Goal: Transaction & Acquisition: Purchase product/service

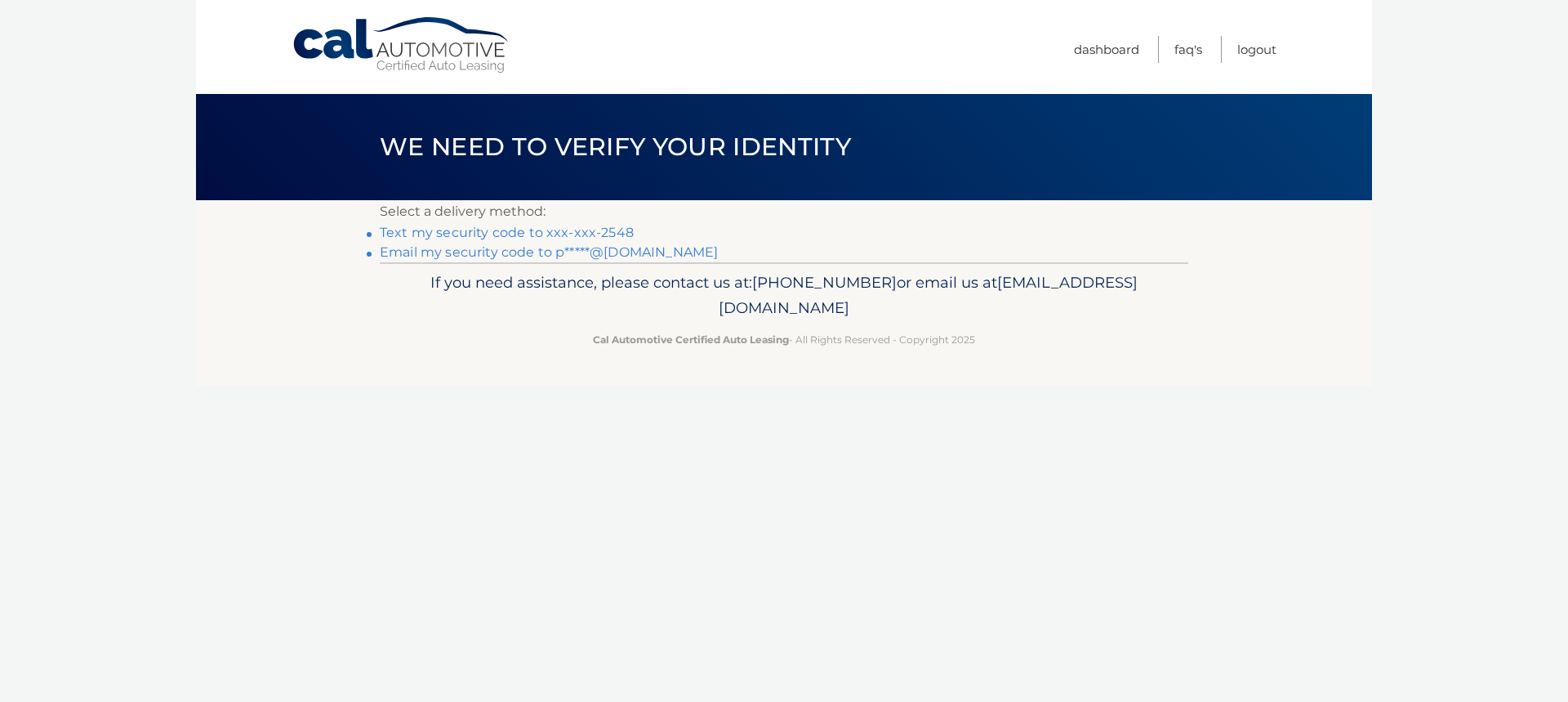
click at [616, 230] on link "Text my security code to xxx-xxx-2548" at bounding box center [507, 232] width 254 height 16
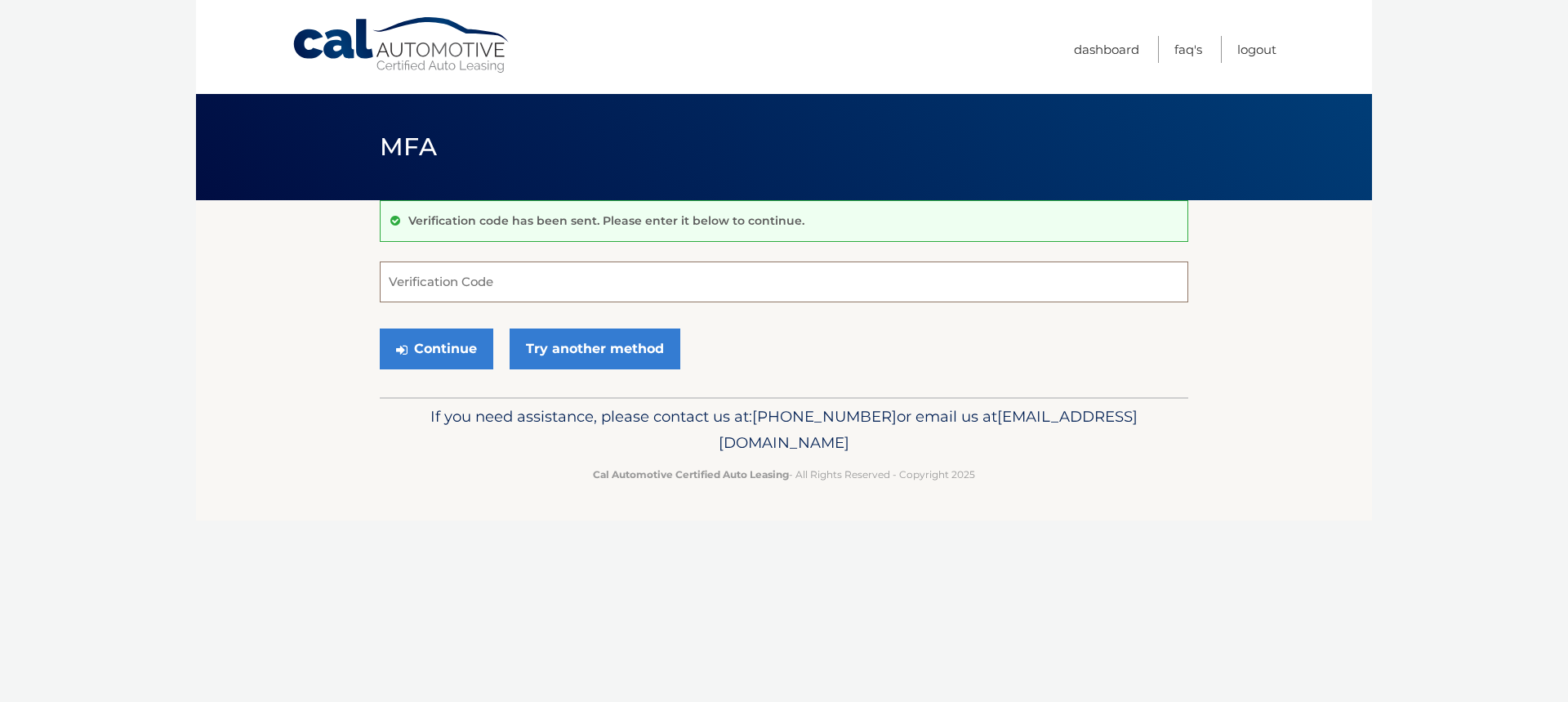
click at [604, 285] on input "Verification Code" at bounding box center [784, 282] width 809 height 41
type input "665097"
click at [434, 345] on button "Continue" at bounding box center [437, 349] width 113 height 41
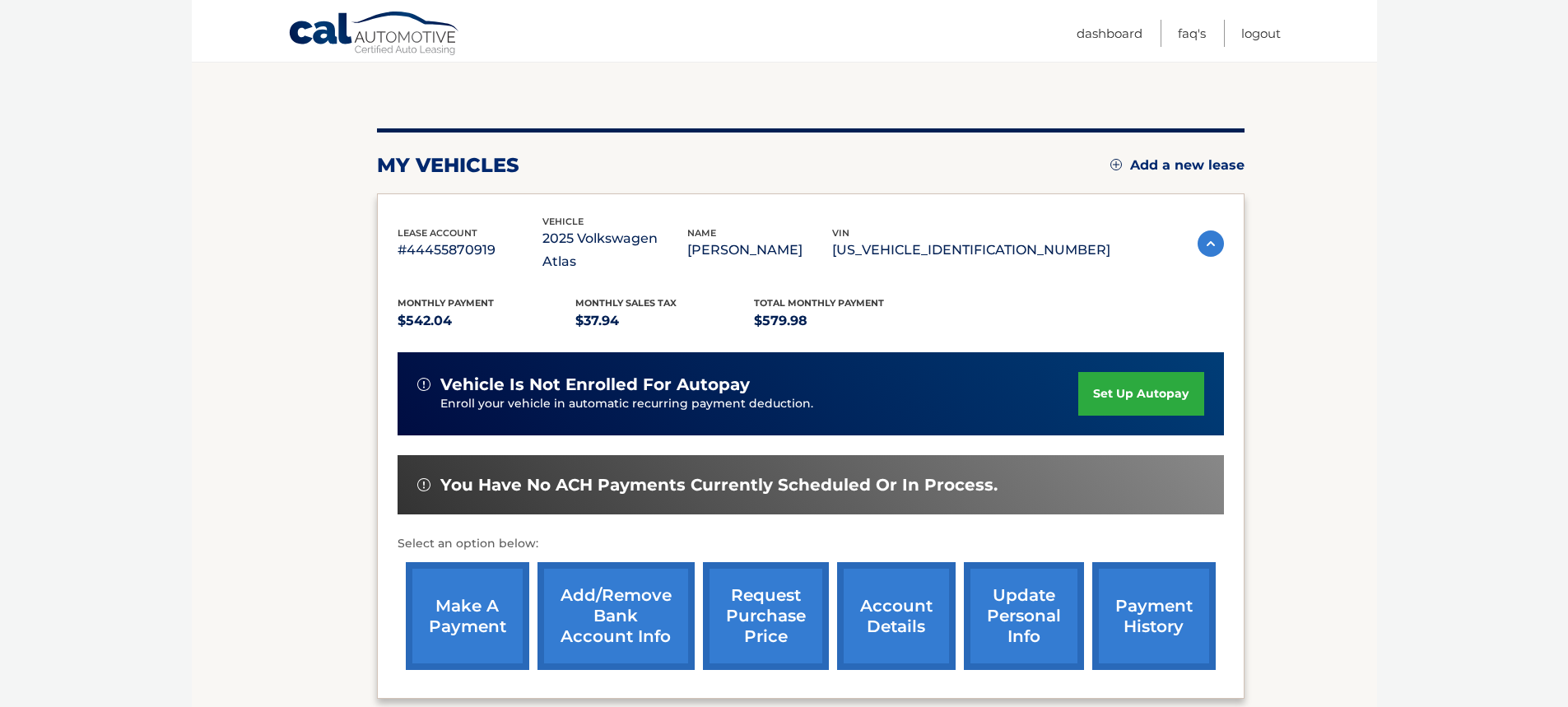
scroll to position [164, 0]
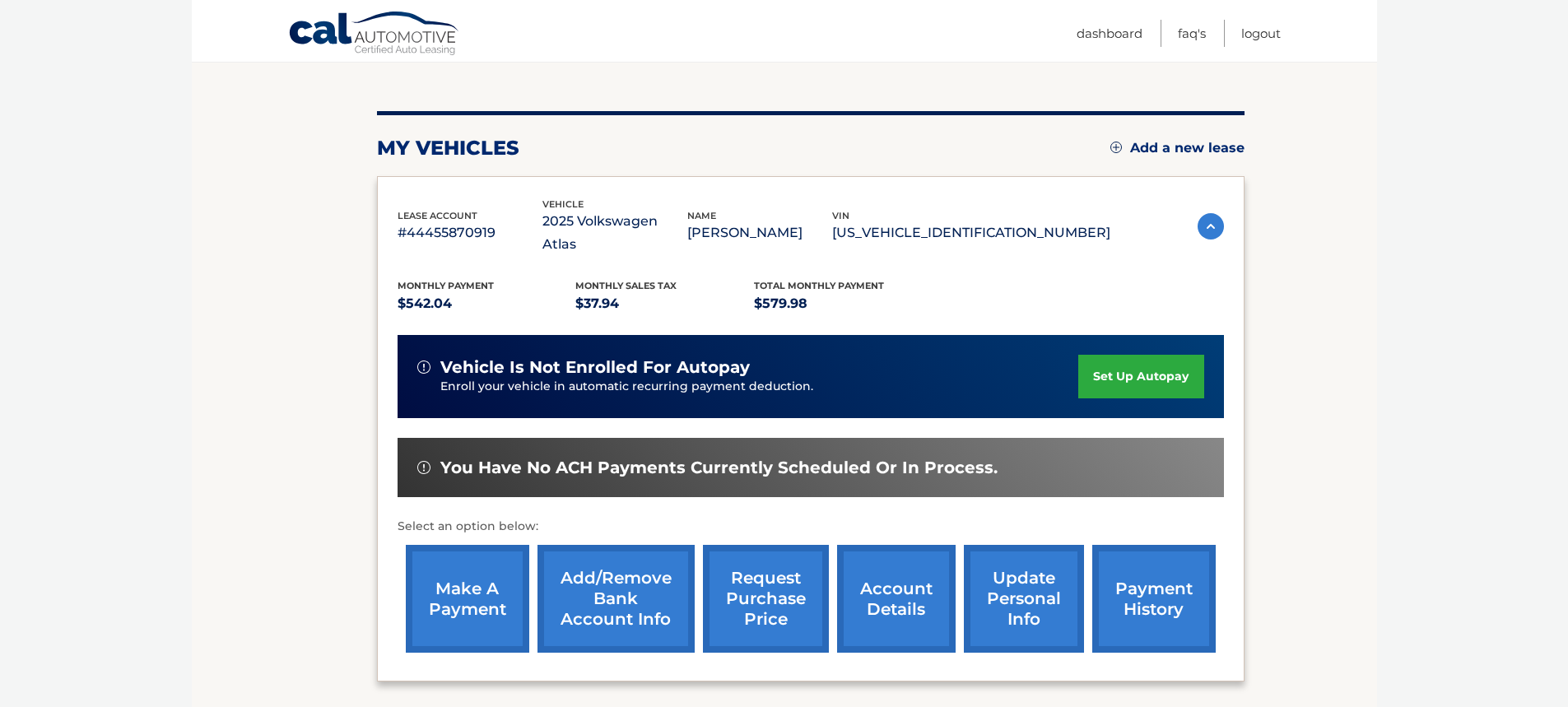
click at [491, 570] on link "make a payment" at bounding box center [467, 598] width 123 height 108
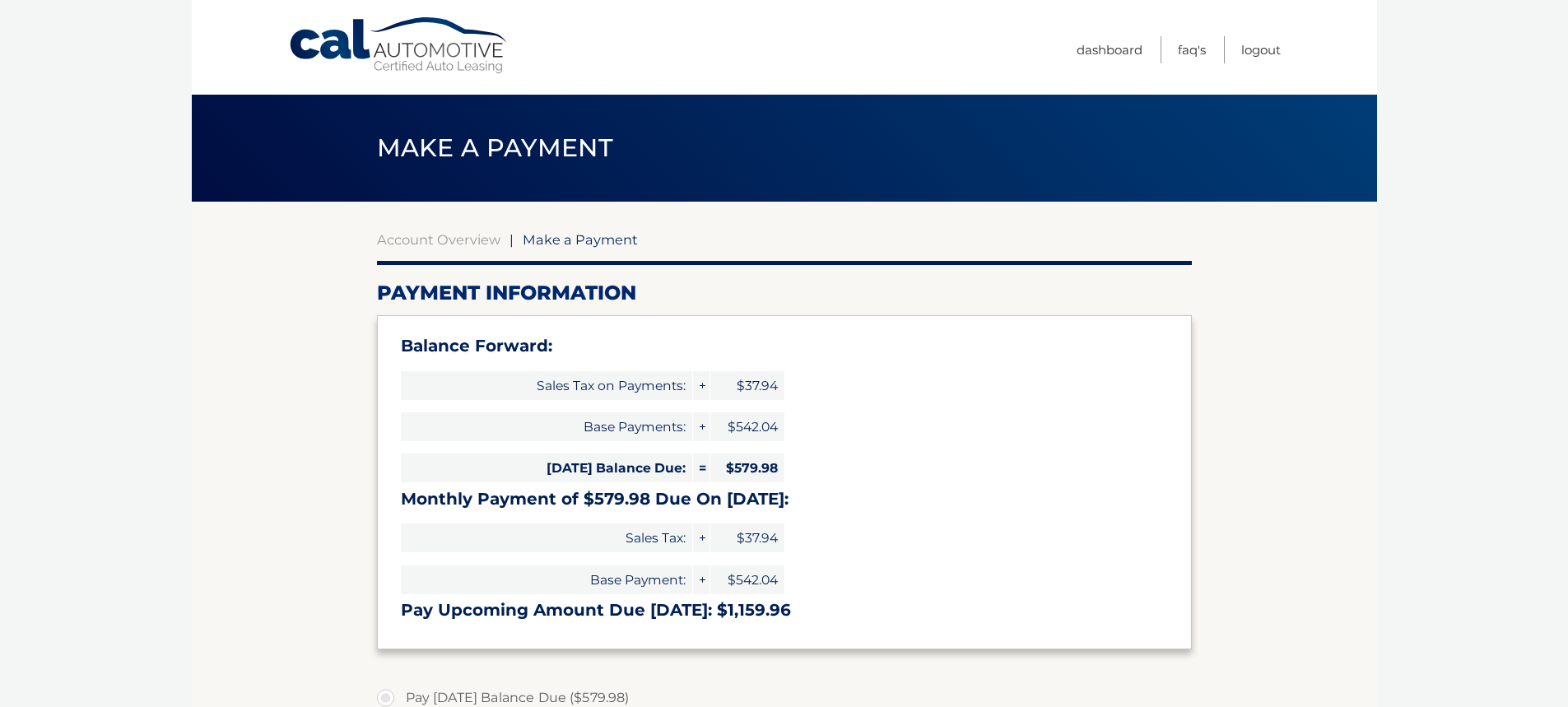
select select "OTc5YWRjNmMtMjRmYS00ZGYyLWEzZjgtODA0OTQ0NzAzNDk1"
click at [546, 245] on span "Make a Payment" at bounding box center [580, 239] width 115 height 16
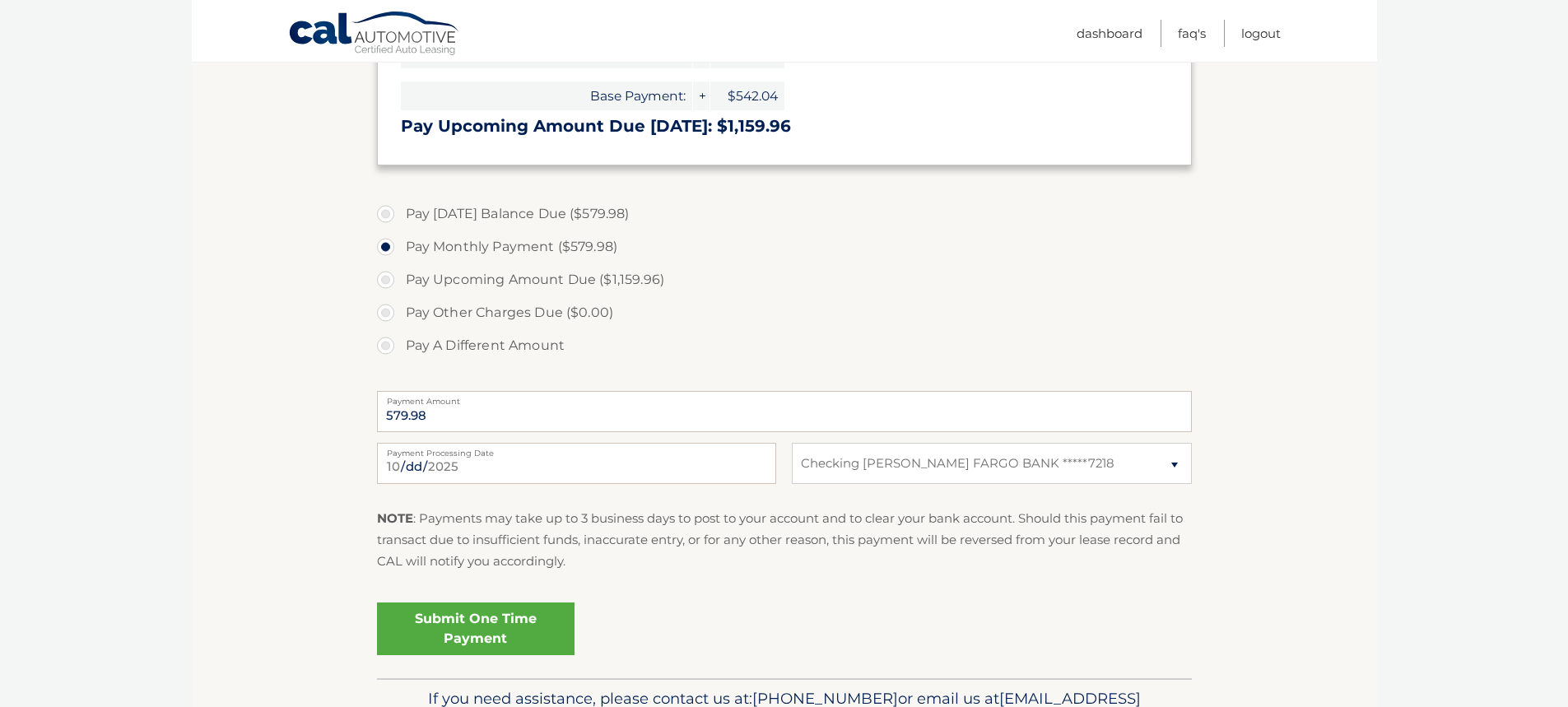
scroll to position [494, 0]
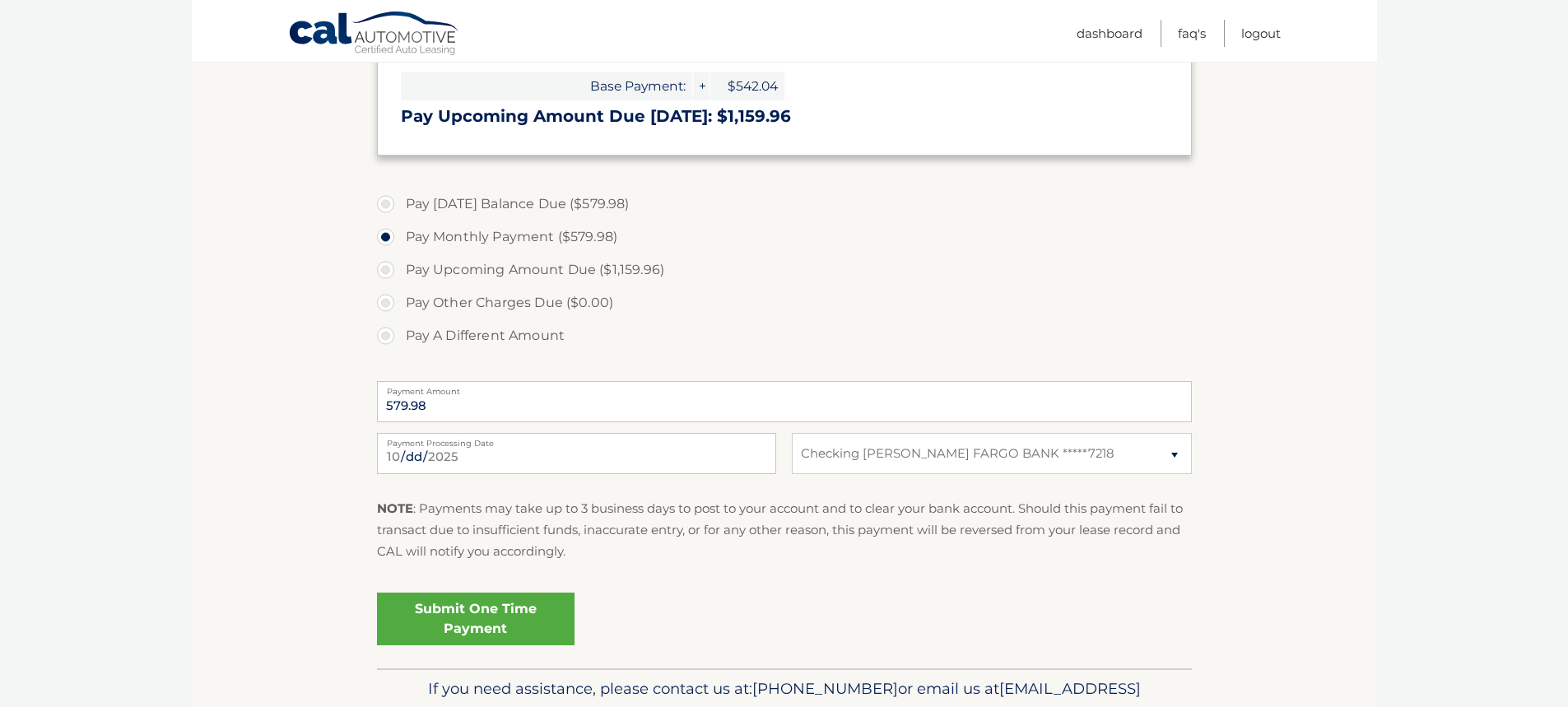
click at [299, 358] on section "Account Overview | Make a Payment Payment Information Balance Forward: Sales Ta…" at bounding box center [784, 188] width 1185 height 961
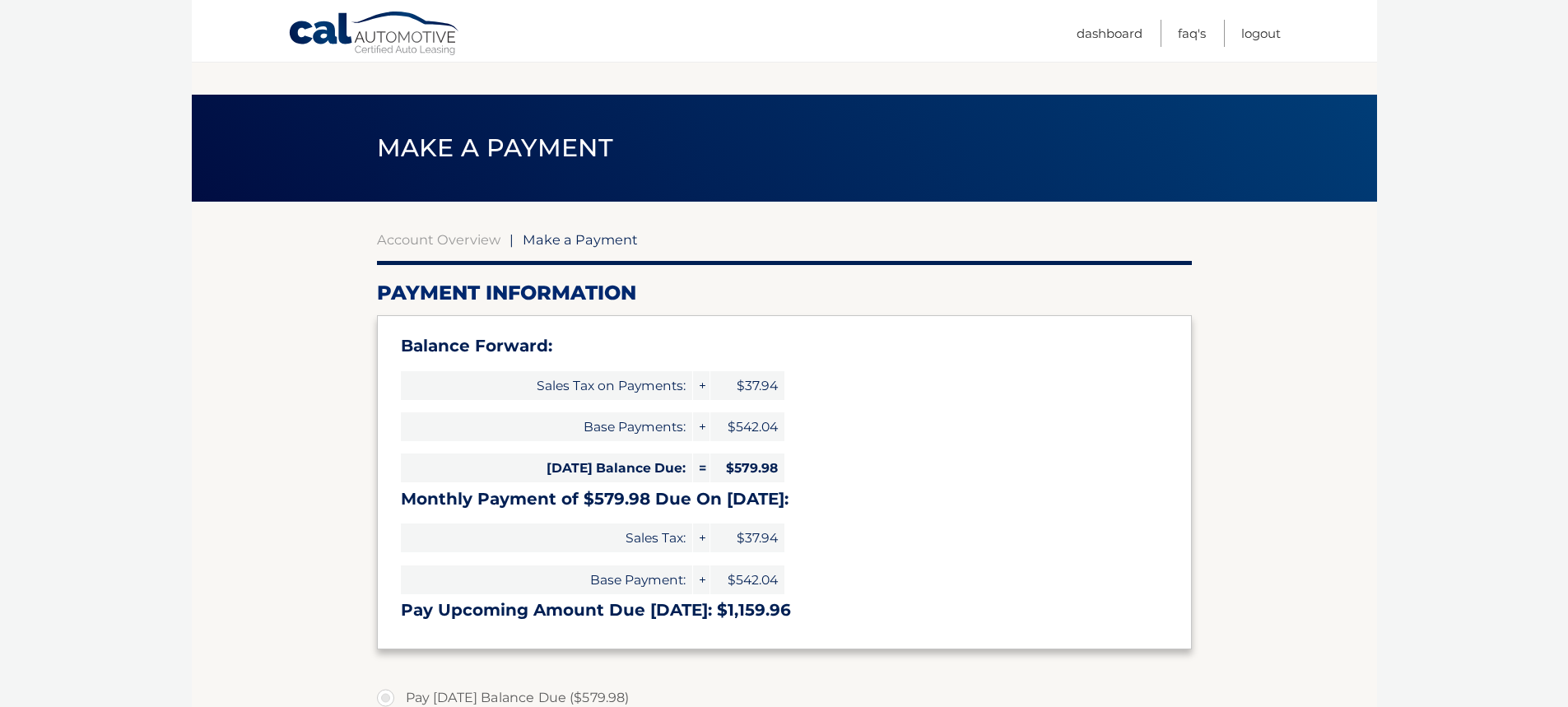
select select "OTc5YWRjNmMtMjRmYS00ZGYyLWEzZjgtODA0OTQ0NzAzNDk1"
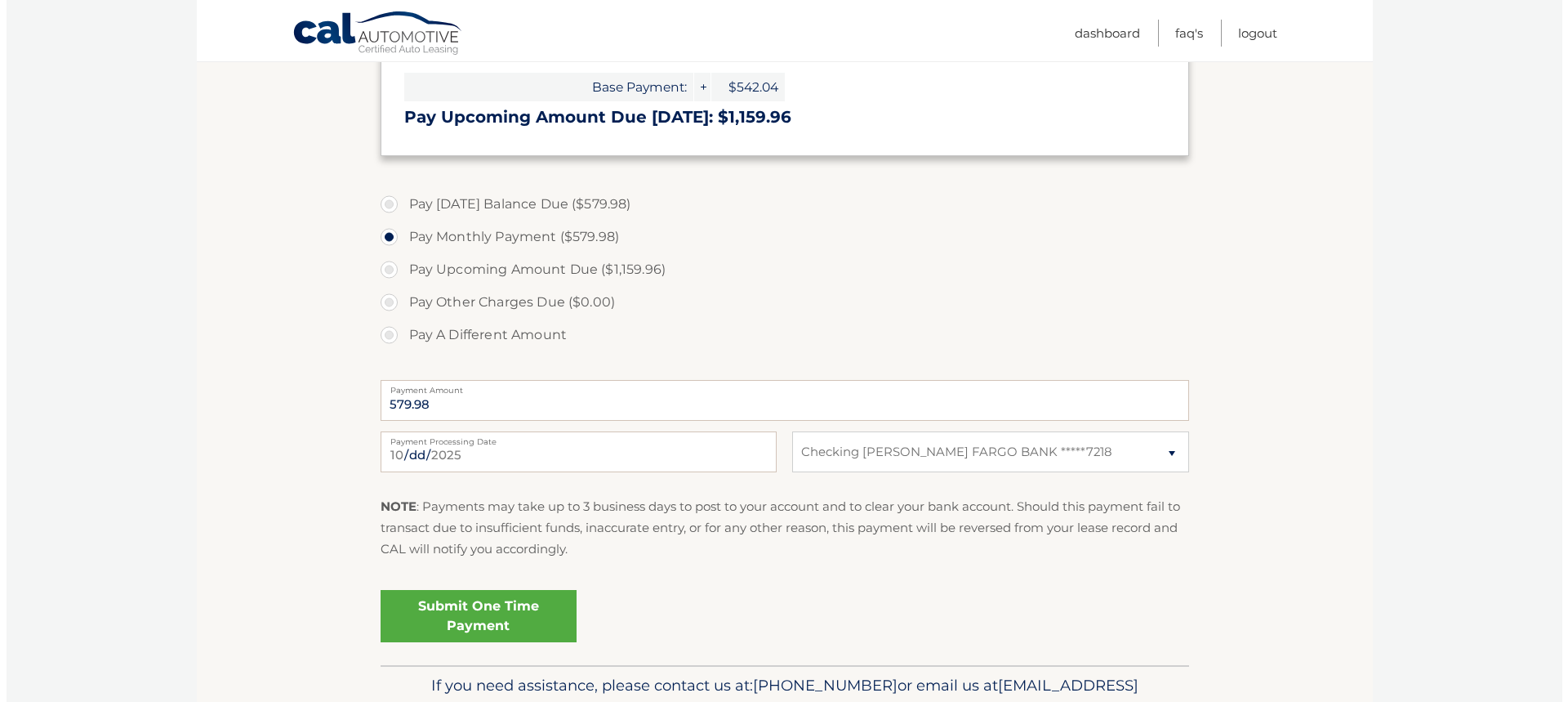
scroll to position [490, 0]
click at [442, 618] on link "Submit One Time Payment" at bounding box center [471, 614] width 196 height 52
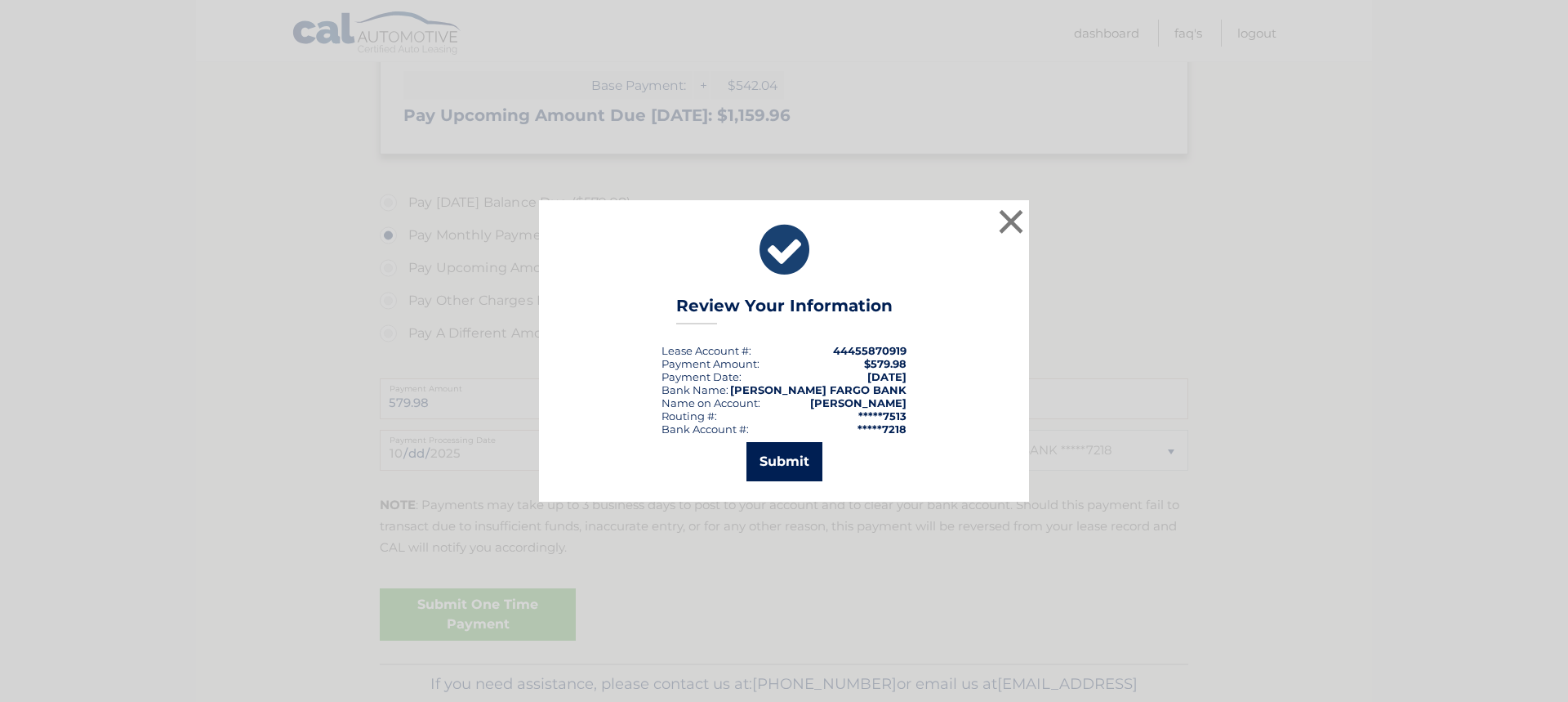
click at [780, 461] on button "Submit" at bounding box center [784, 462] width 76 height 39
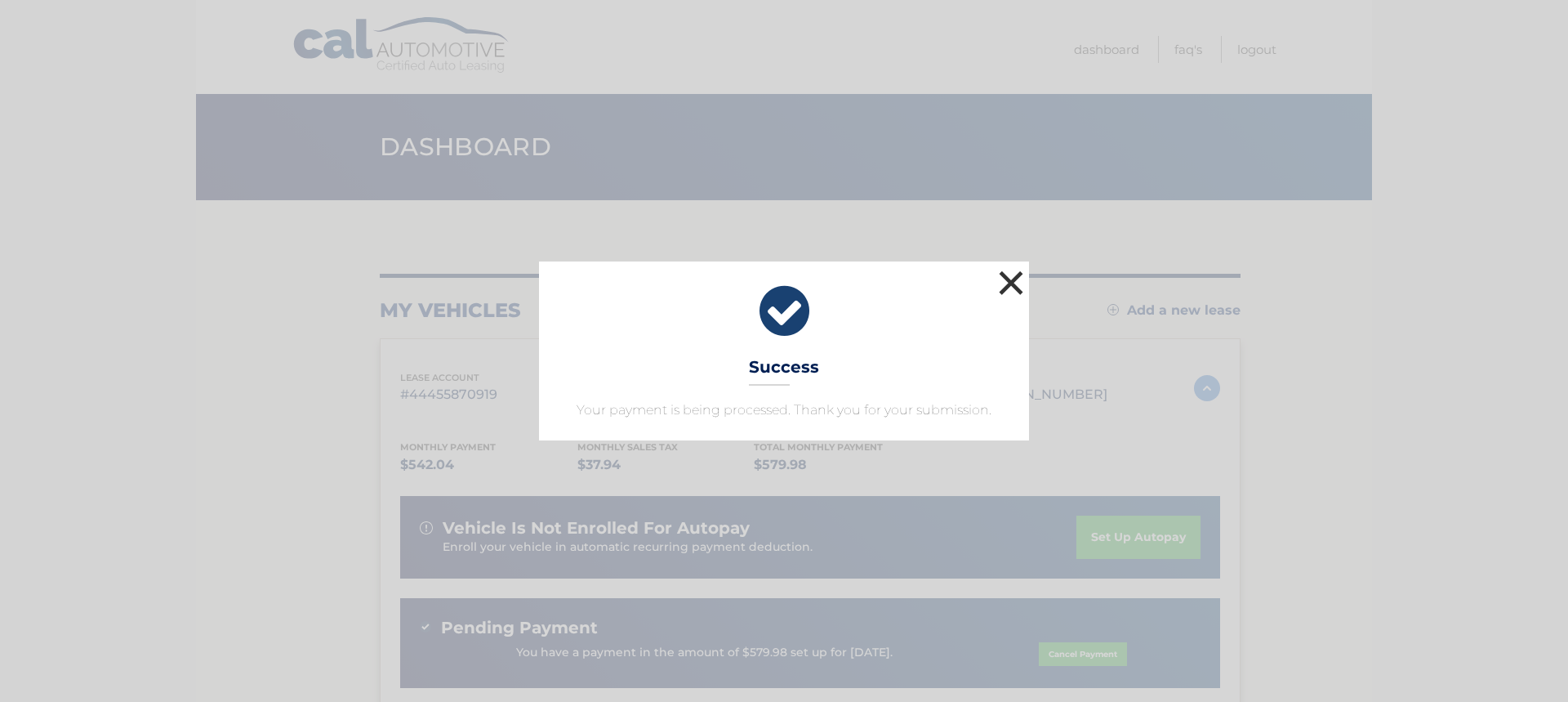
click at [1014, 282] on button "×" at bounding box center [1011, 282] width 33 height 33
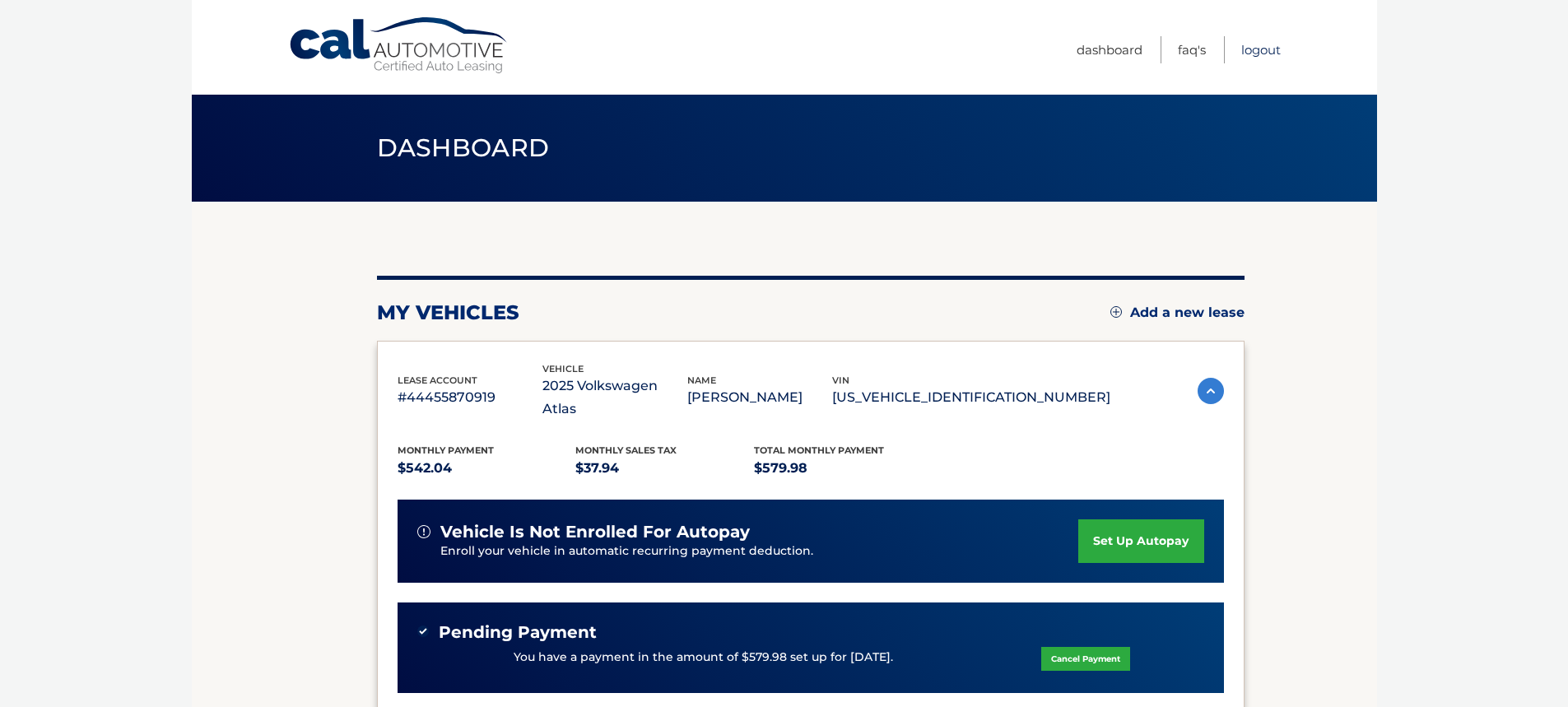
click at [1260, 47] on link "Logout" at bounding box center [1261, 50] width 39 height 27
